Goal: Task Accomplishment & Management: Manage account settings

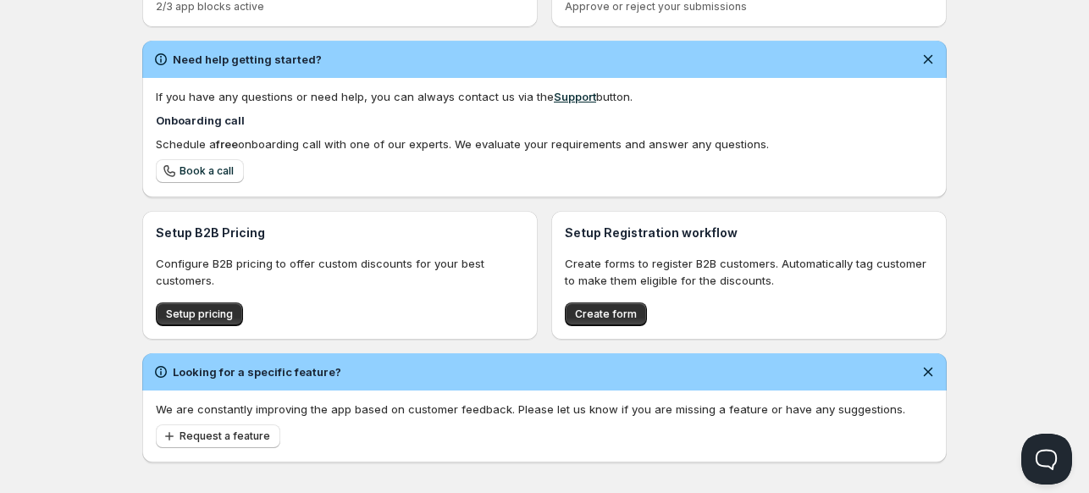
scroll to position [475, 0]
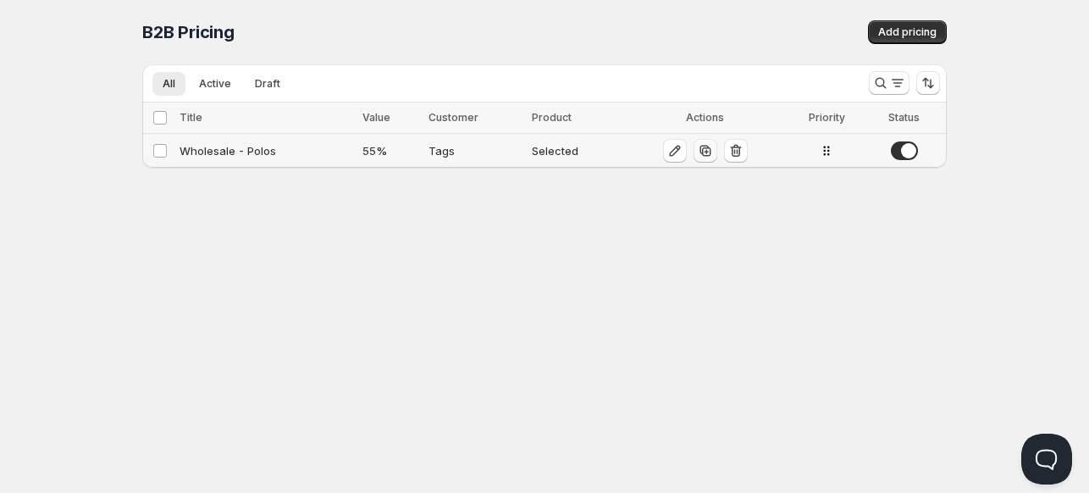
click at [705, 152] on icon "button" at bounding box center [705, 150] width 17 height 17
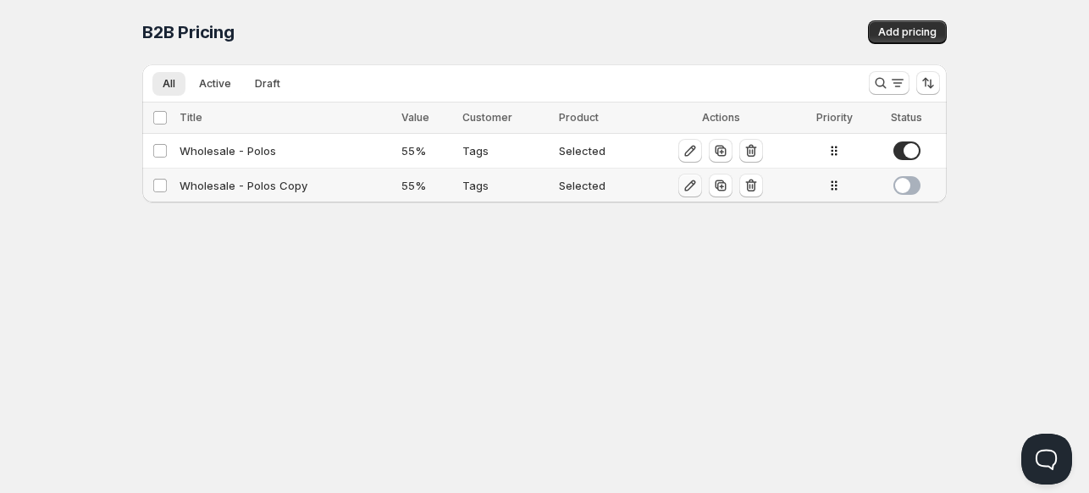
click at [682, 181] on icon "button" at bounding box center [690, 185] width 17 height 17
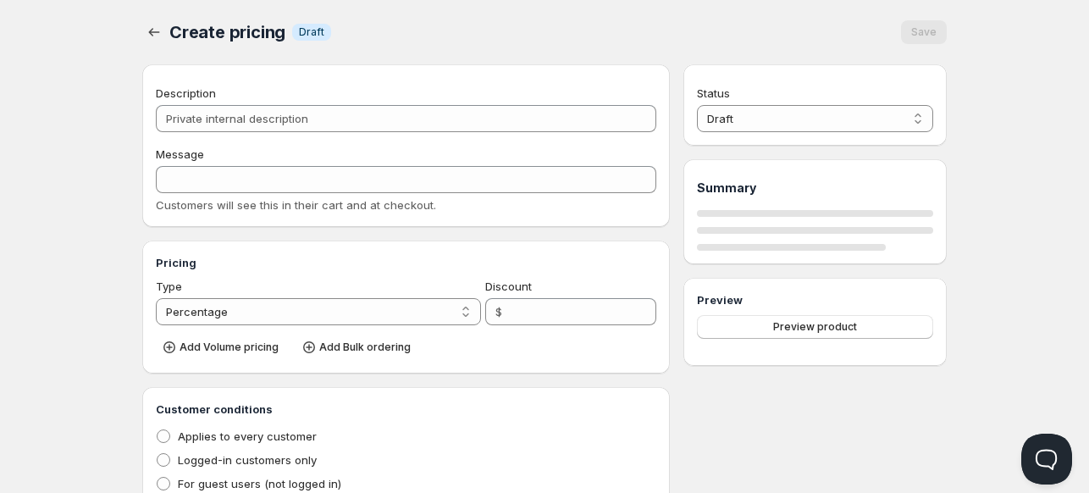
type input "Wholesale - Polos Copy"
type input "WHOLESALE"
type input "55"
radio input "true"
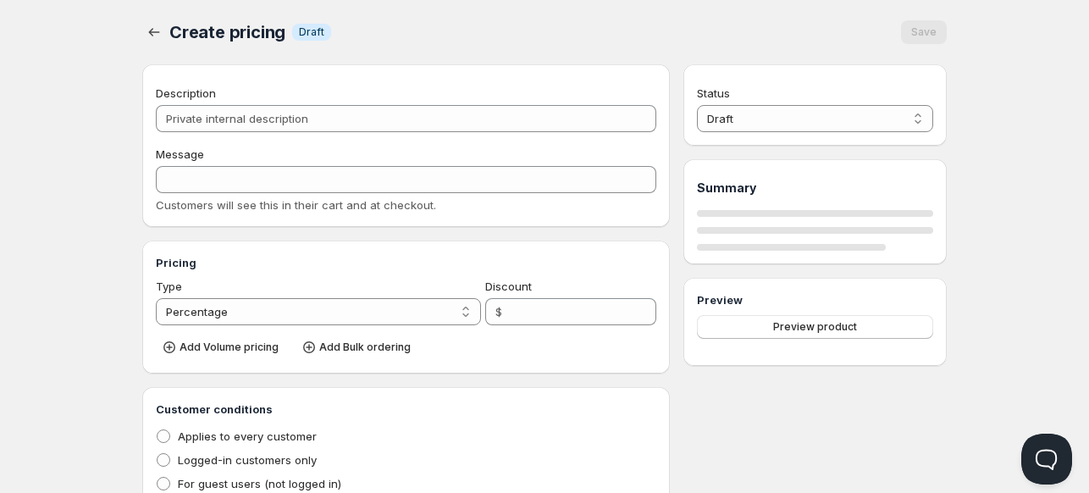
checkbox input "true"
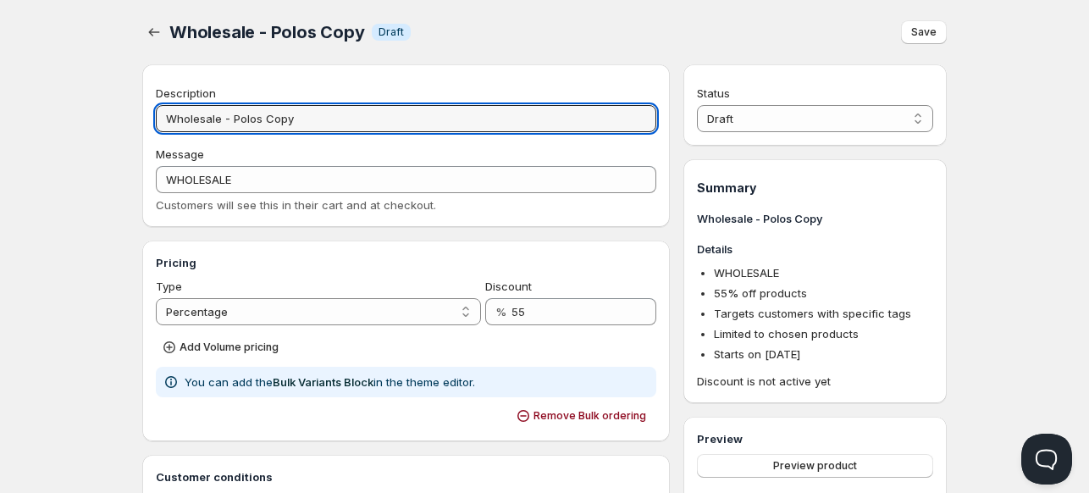
drag, startPoint x: 318, startPoint y: 118, endPoint x: 233, endPoint y: 103, distance: 86.8
click at [233, 103] on div "Description Wholesale - Polos Copy" at bounding box center [406, 108] width 501 height 47
type input "Wholesale - Shorts"
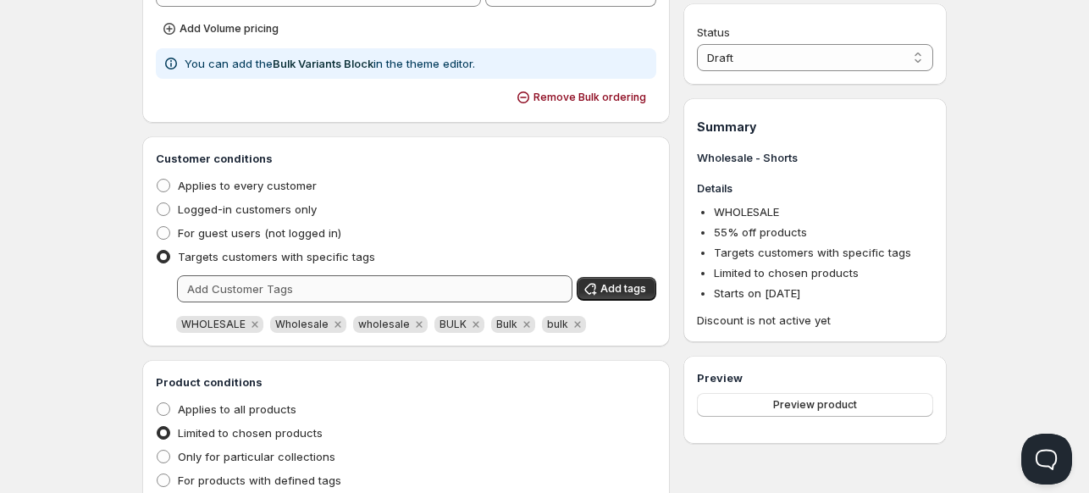
scroll to position [424, 0]
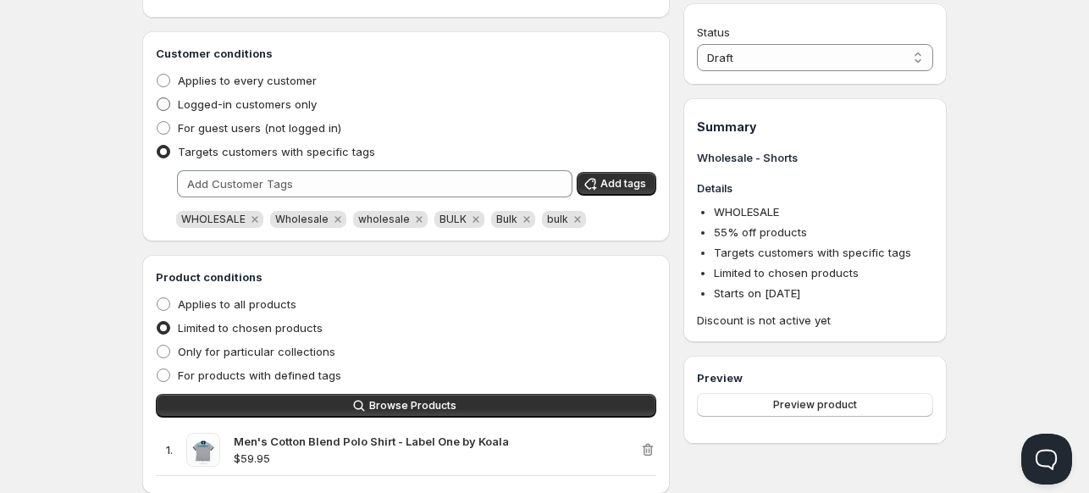
click at [190, 108] on span "Logged-in customers only" at bounding box center [247, 104] width 139 height 14
click at [158, 98] on input "Logged-in customers only" at bounding box center [157, 97] width 1 height 1
radio input "true"
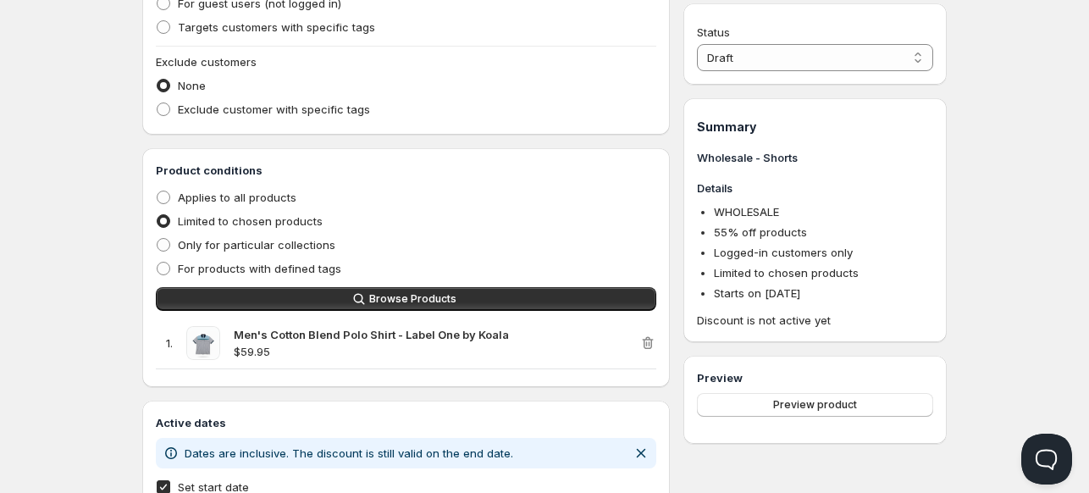
scroll to position [593, 0]
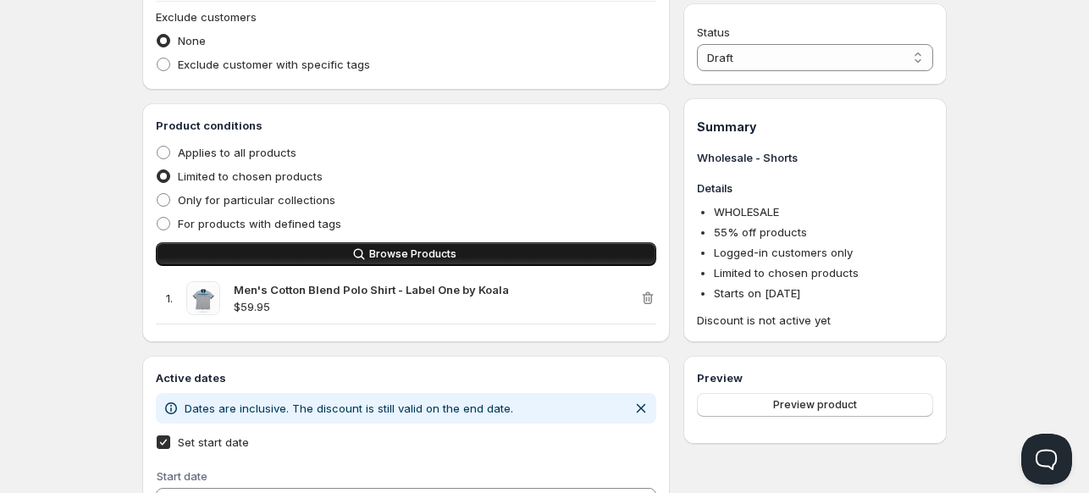
click at [384, 258] on span "Browse Products" at bounding box center [412, 254] width 87 height 14
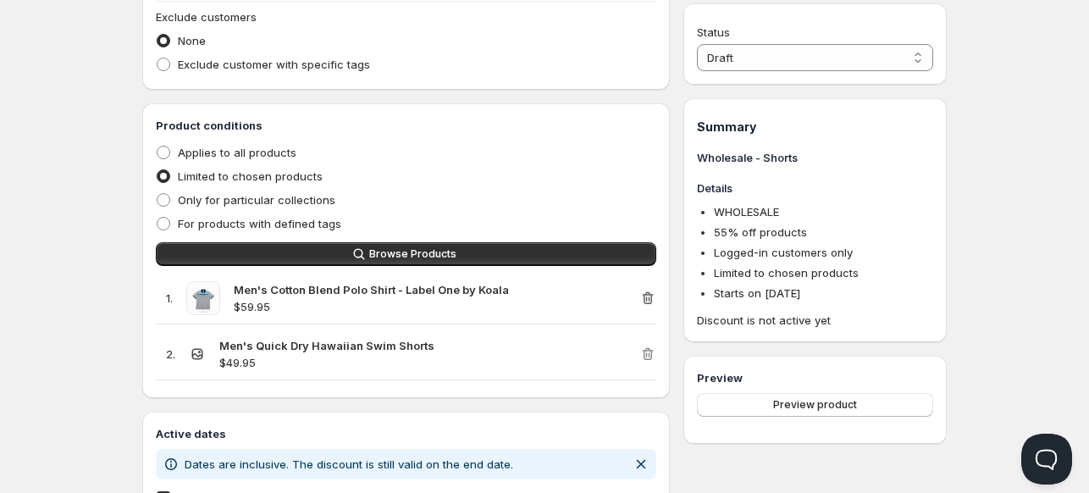
click at [640, 296] on icon "button" at bounding box center [648, 298] width 17 height 17
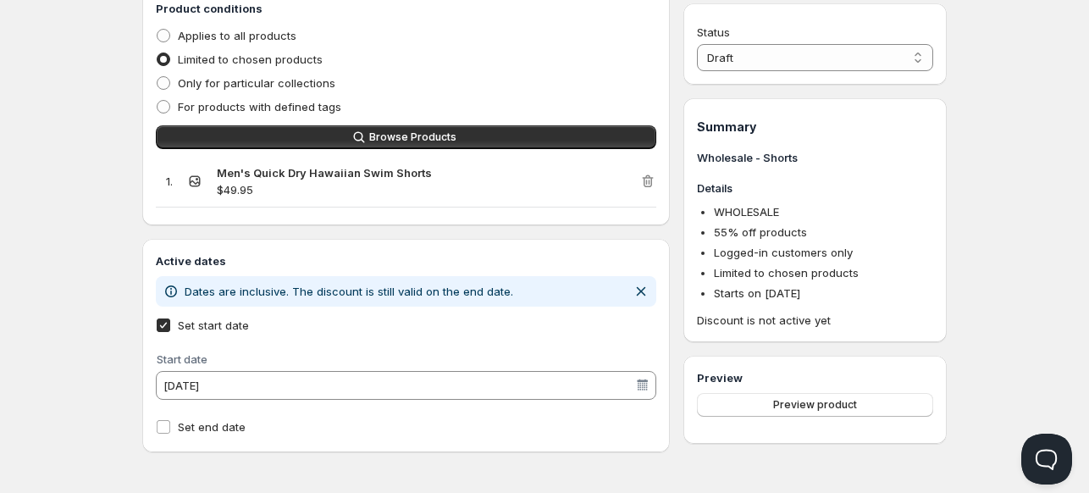
scroll to position [712, 0]
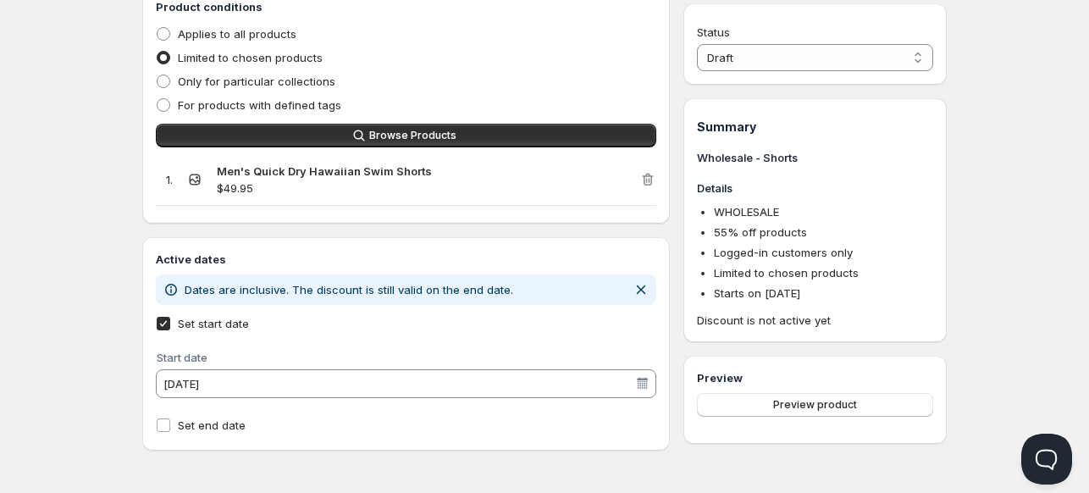
click at [240, 169] on strong "Men's Quick Dry Hawaiian Swim Shorts" at bounding box center [324, 171] width 215 height 14
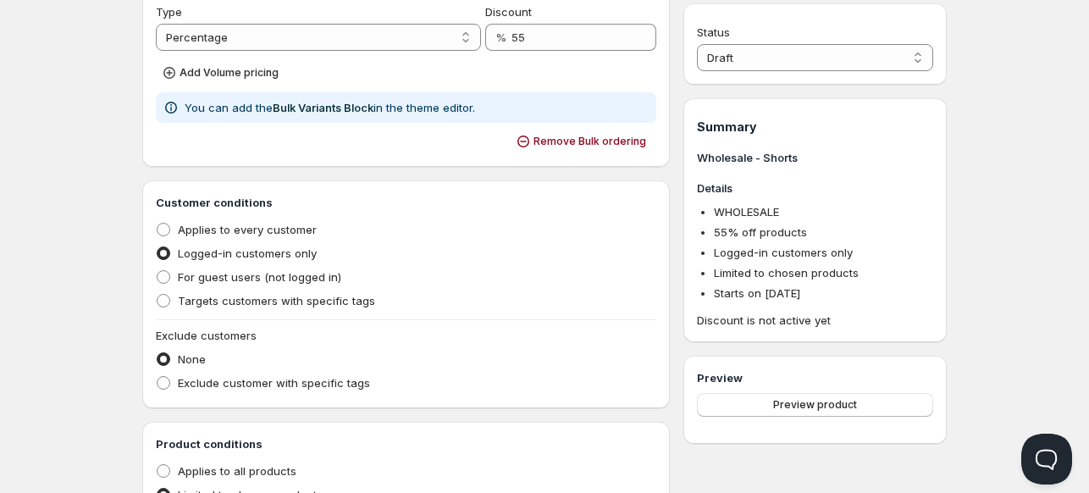
scroll to position [119, 0]
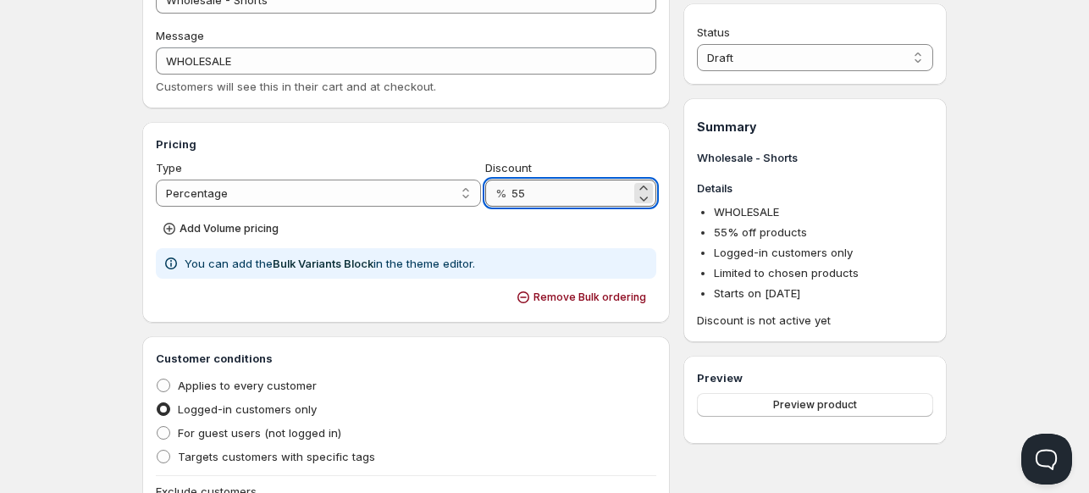
drag, startPoint x: 534, startPoint y: 188, endPoint x: 512, endPoint y: 189, distance: 22.0
click at [512, 189] on input "55" at bounding box center [571, 193] width 119 height 27
type input "65"
click at [485, 130] on div "Pricing Type Percentage Absolute Percentage Discount % 65 Add Volume pricing Yo…" at bounding box center [406, 222] width 528 height 201
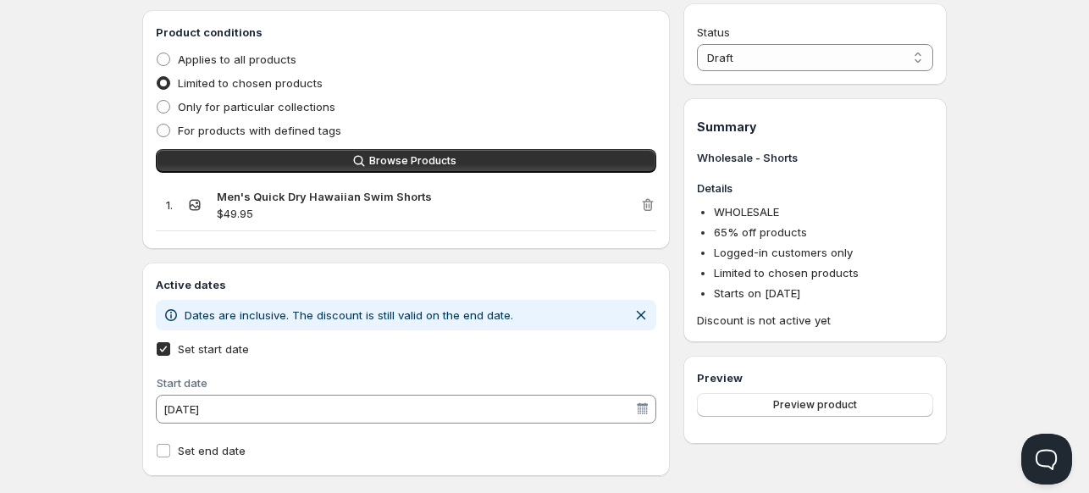
scroll to position [712, 0]
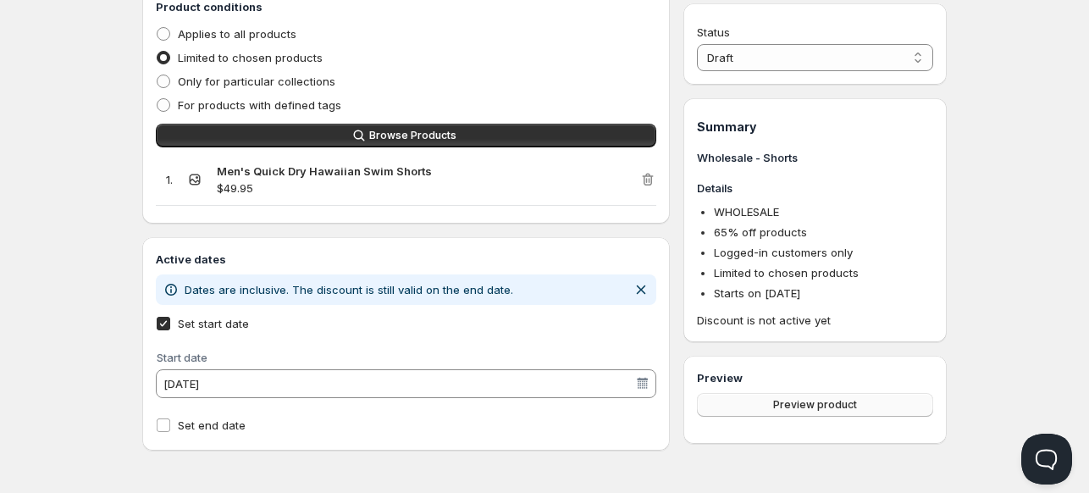
click at [747, 402] on button "Preview product" at bounding box center [815, 405] width 236 height 24
click at [764, 60] on select "Draft Active" at bounding box center [815, 57] width 236 height 27
select select "1"
click at [697, 44] on select "Draft Active" at bounding box center [815, 57] width 236 height 27
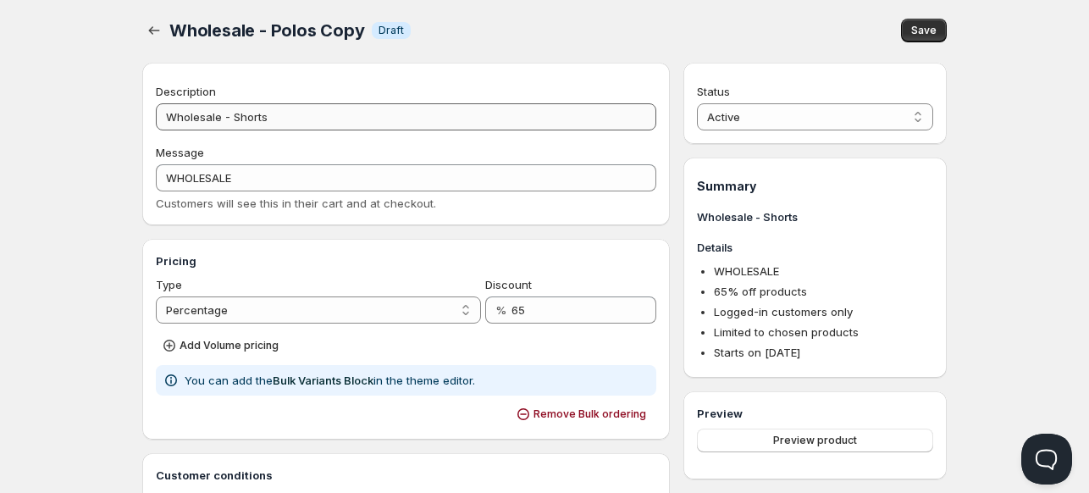
scroll to position [0, 0]
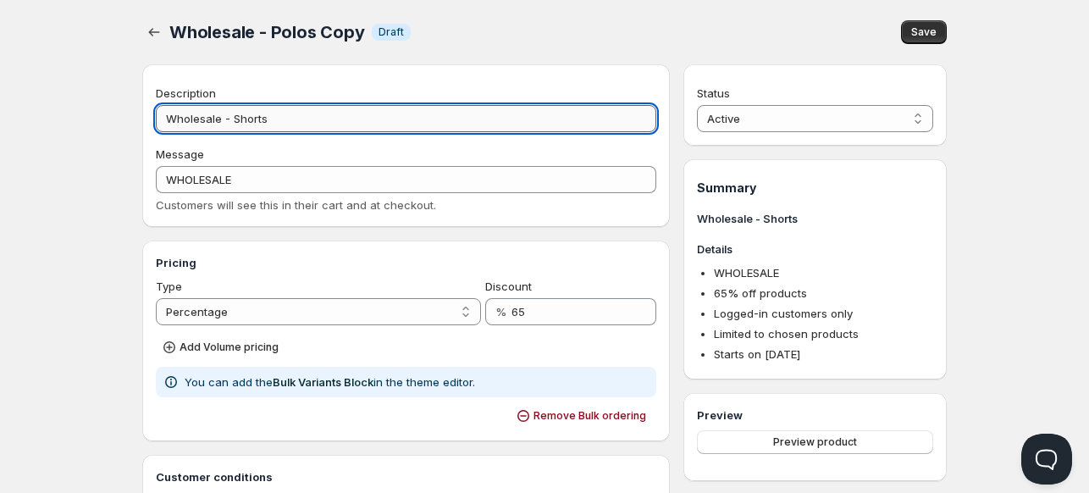
drag, startPoint x: 271, startPoint y: 122, endPoint x: 230, endPoint y: 128, distance: 41.1
click at [230, 128] on input "Wholesale - Shorts" at bounding box center [406, 118] width 501 height 27
type input "Wholesale - Hawaiian Shorts"
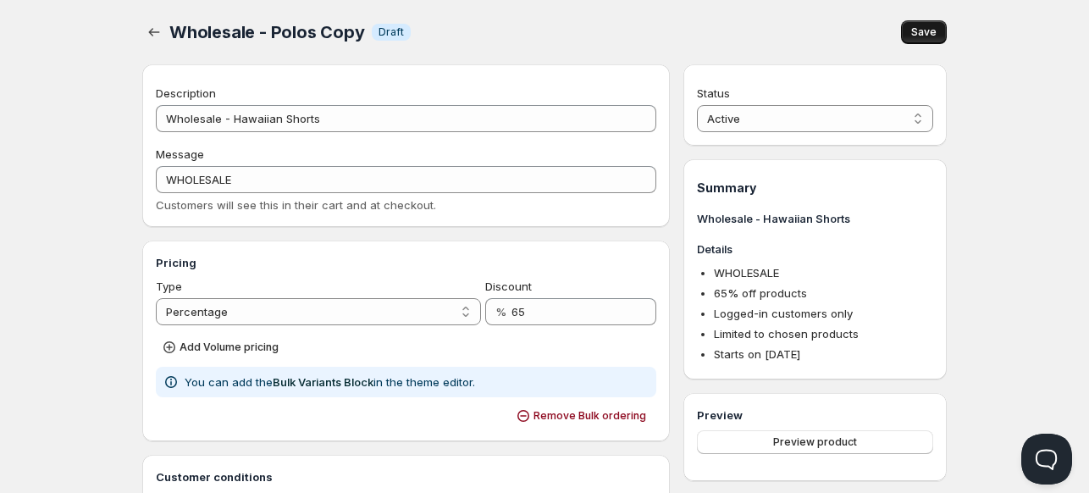
click at [927, 30] on span "Save" at bounding box center [923, 32] width 25 height 14
